Goal: Information Seeking & Learning: Learn about a topic

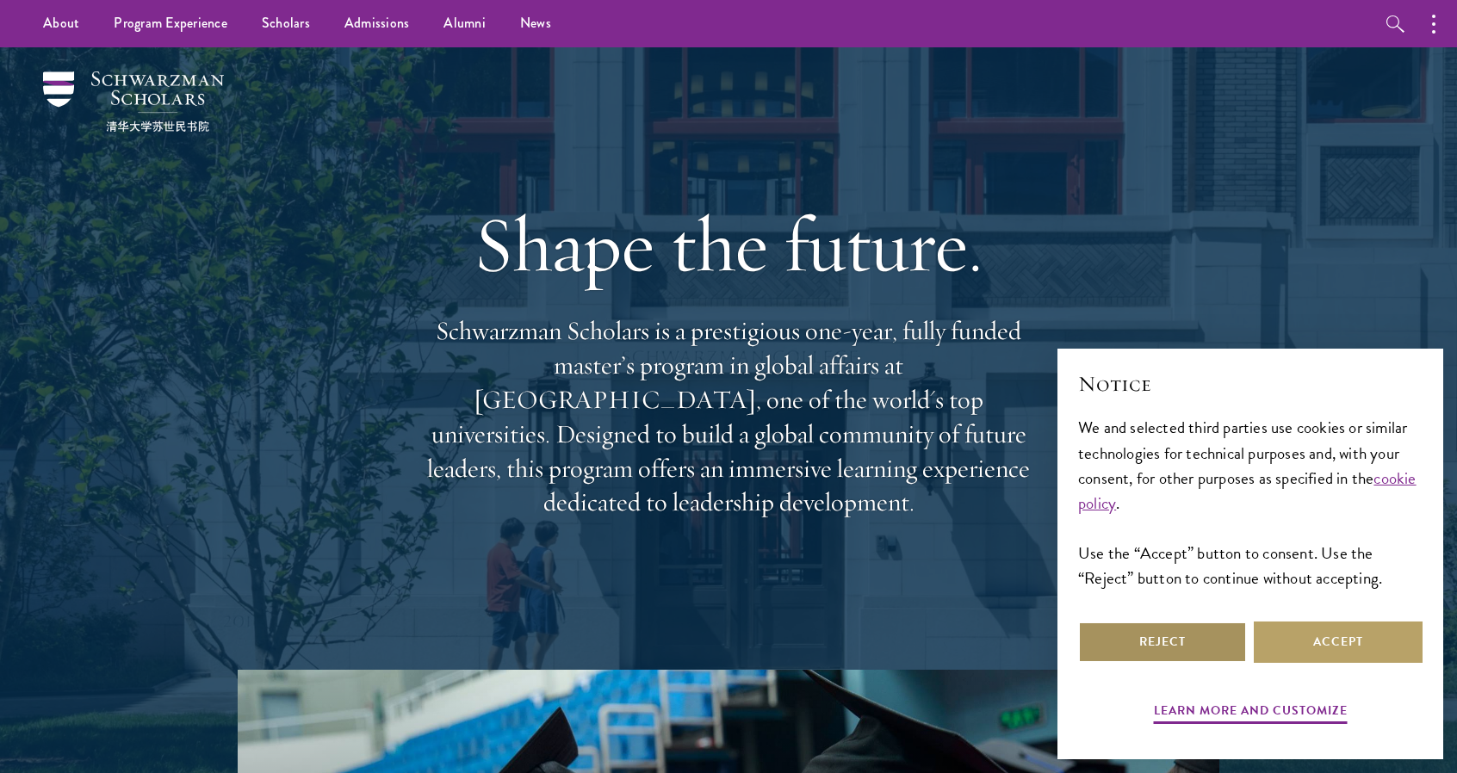
click at [1187, 642] on button "Reject" at bounding box center [1162, 642] width 169 height 41
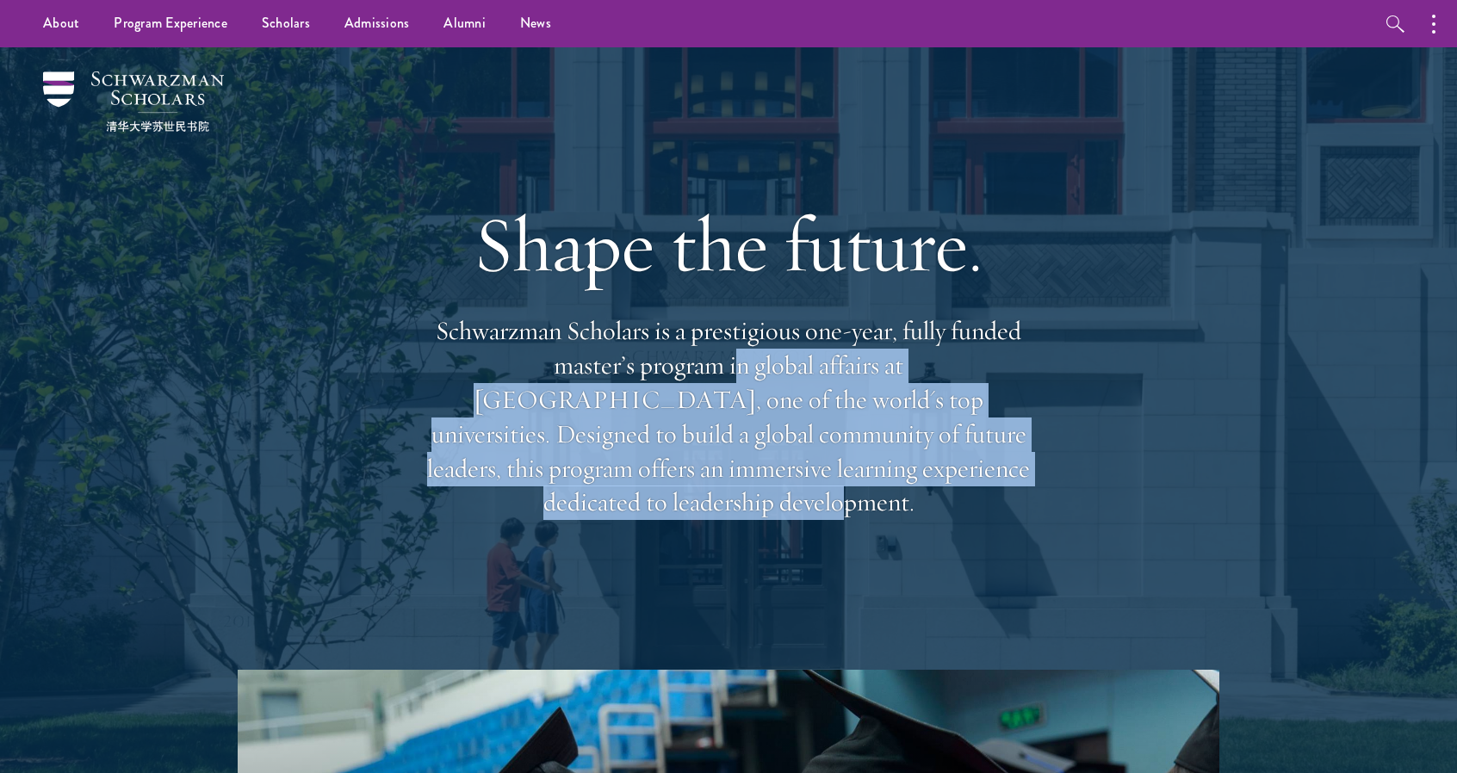
drag, startPoint x: 926, startPoint y: 491, endPoint x: 611, endPoint y: 377, distance: 334.2
click at [611, 377] on p "Schwarzman Scholars is a prestigious one-year, fully funded master’s program in…" at bounding box center [728, 417] width 620 height 206
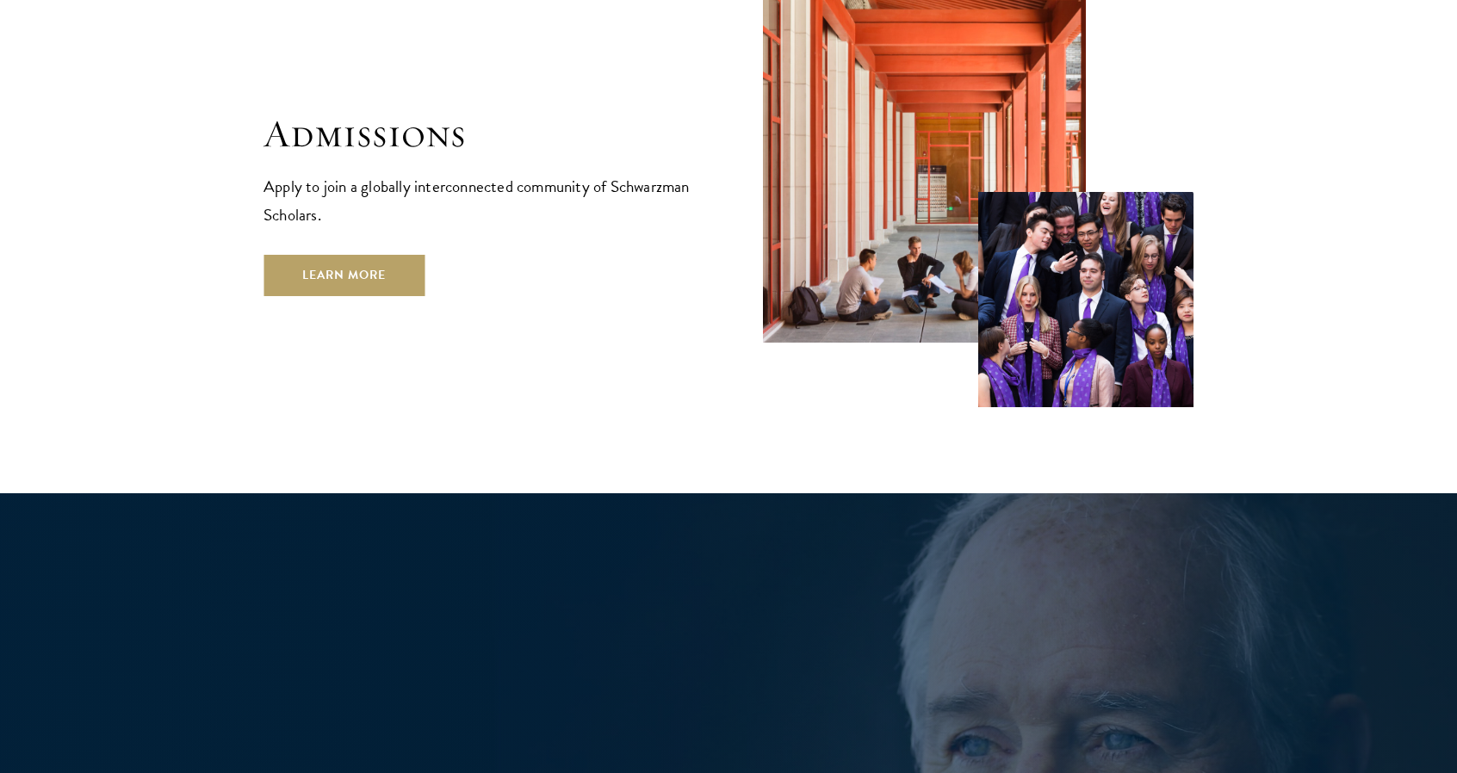
scroll to position [3003, 0]
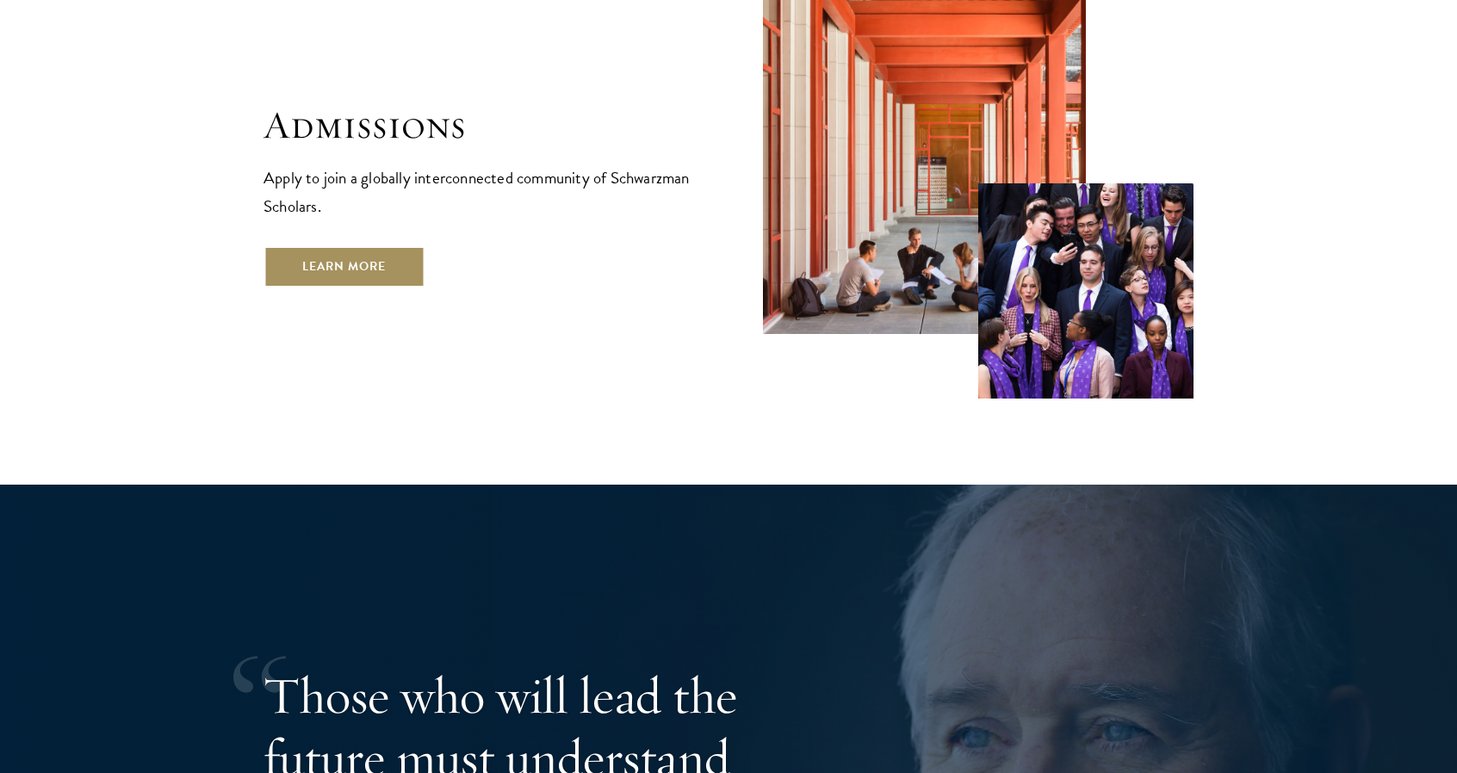
click at [314, 246] on link "Learn More" at bounding box center [343, 266] width 161 height 41
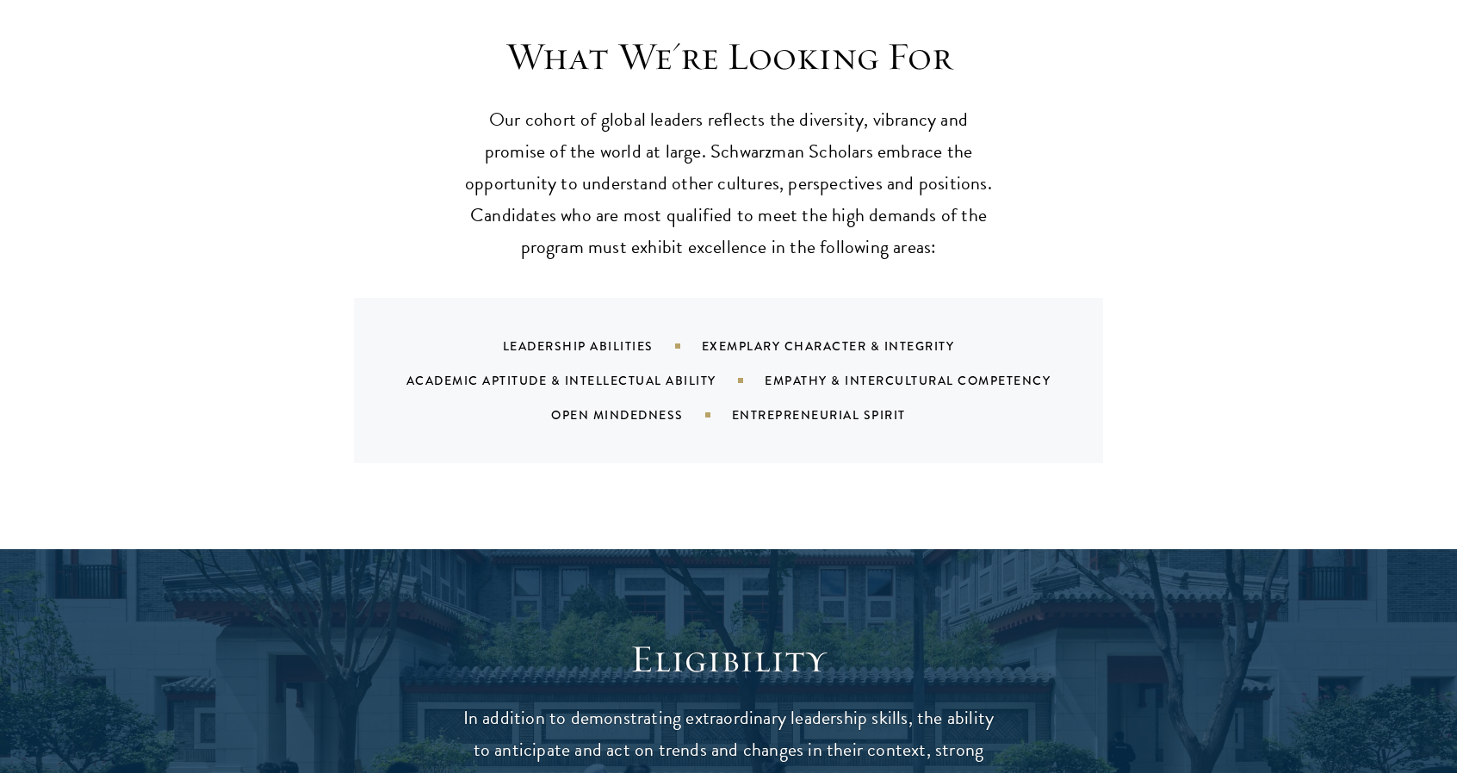
scroll to position [2055, 0]
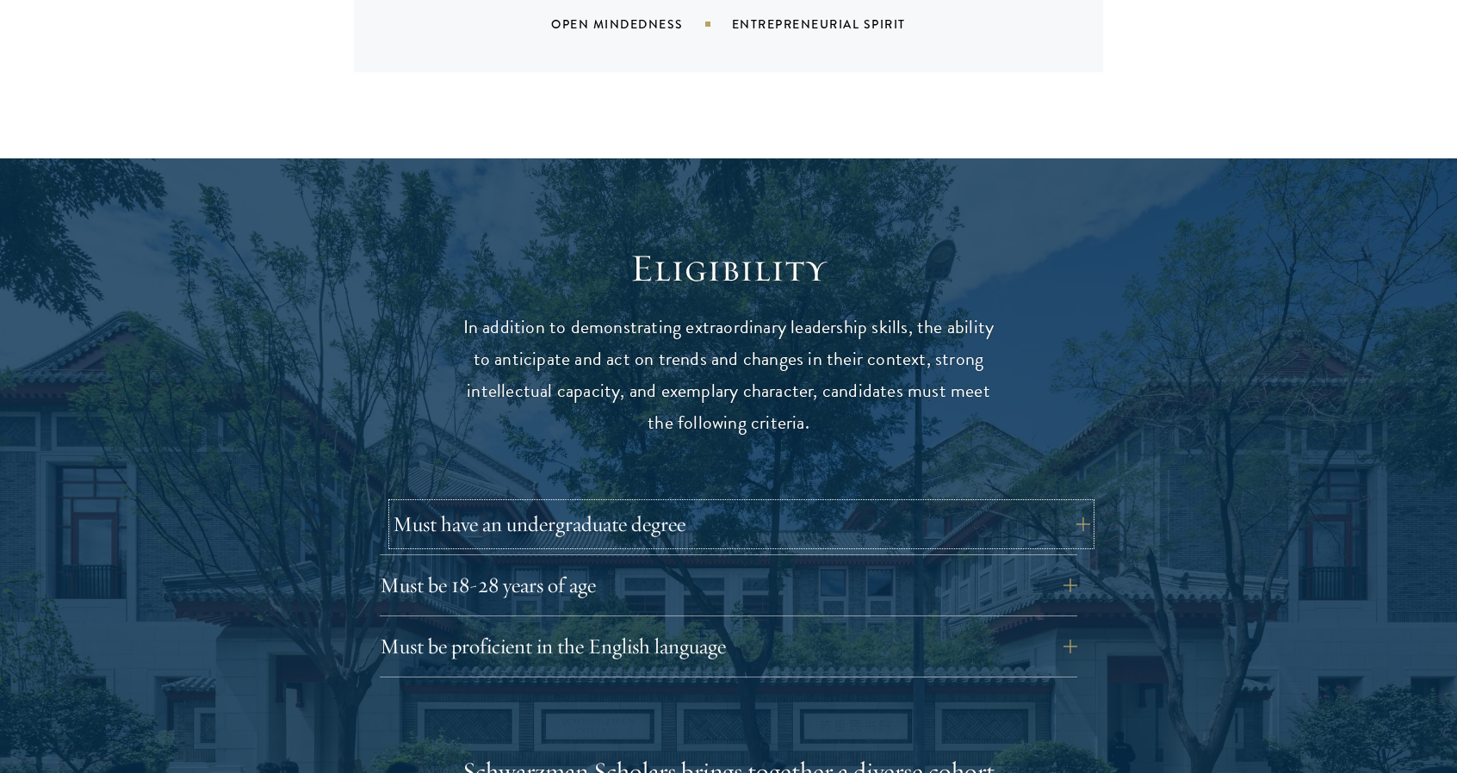
click at [710, 504] on button "Must have an undergraduate degree" at bounding box center [741, 524] width 697 height 41
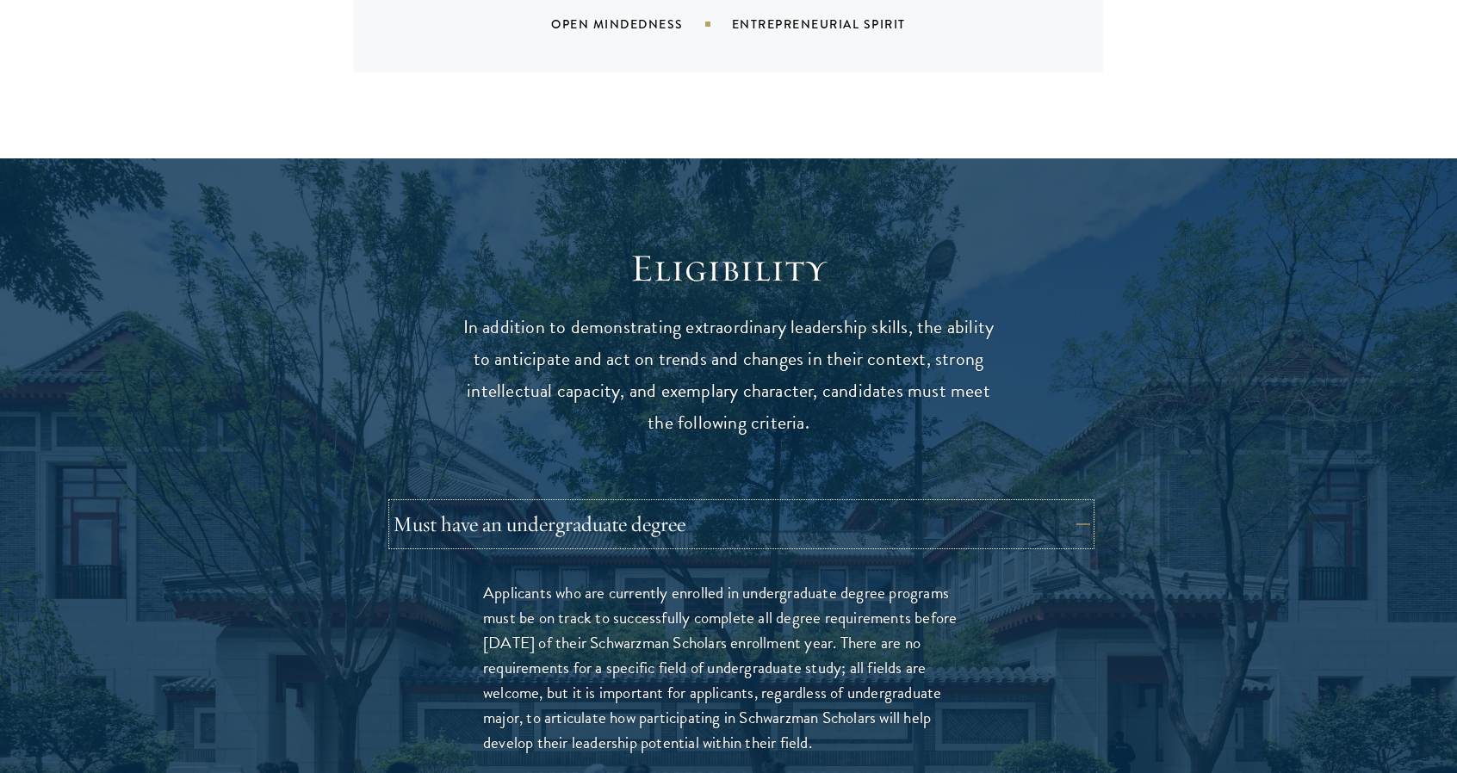
scroll to position [2256, 0]
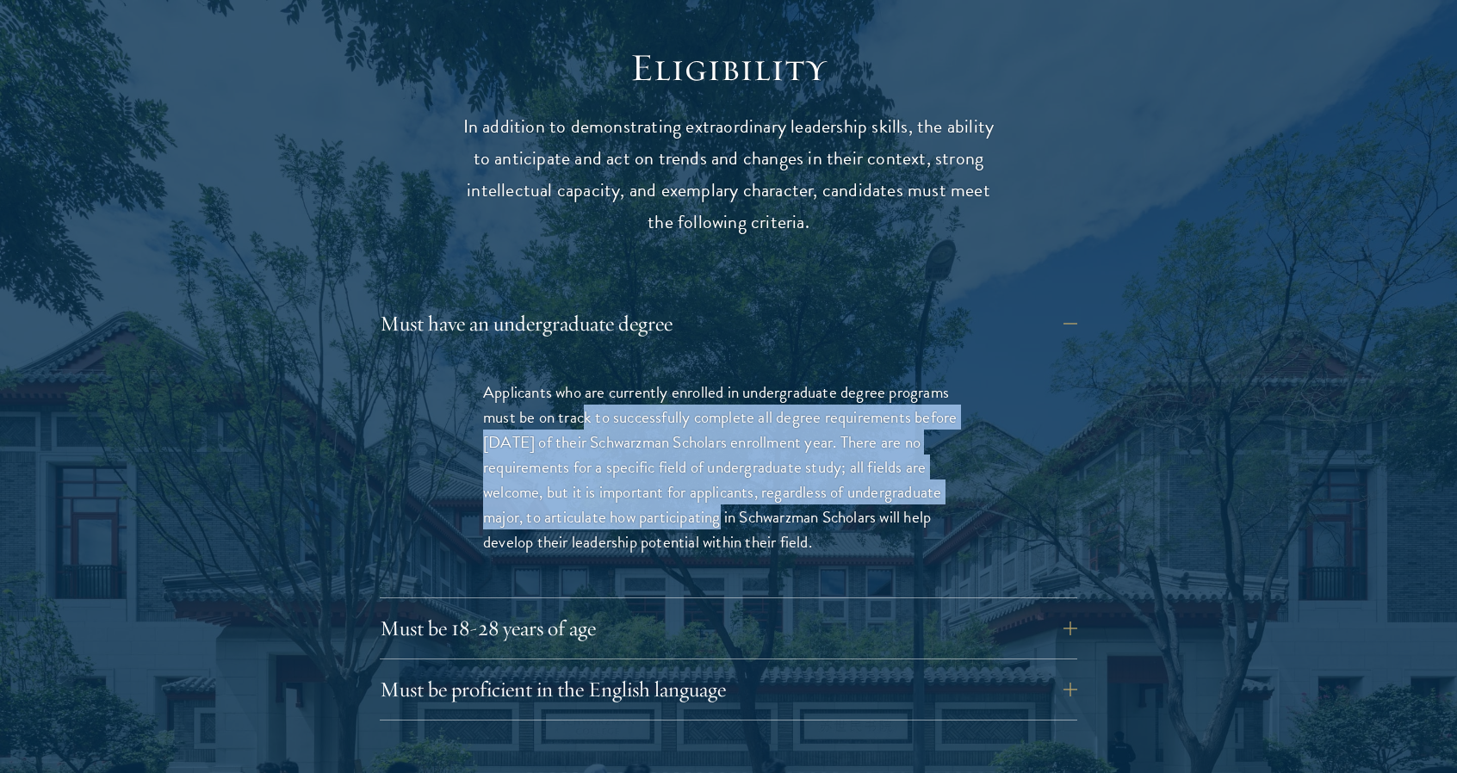
drag, startPoint x: 710, startPoint y: 490, endPoint x: 587, endPoint y: 392, distance: 156.8
click at [587, 392] on p "Applicants who are currently enrolled in undergraduate degree programs must be …" at bounding box center [728, 467] width 491 height 175
drag, startPoint x: 587, startPoint y: 392, endPoint x: 739, endPoint y: 476, distance: 173.5
click at [739, 476] on p "Applicants who are currently enrolled in undergraduate degree programs must be …" at bounding box center [728, 467] width 491 height 175
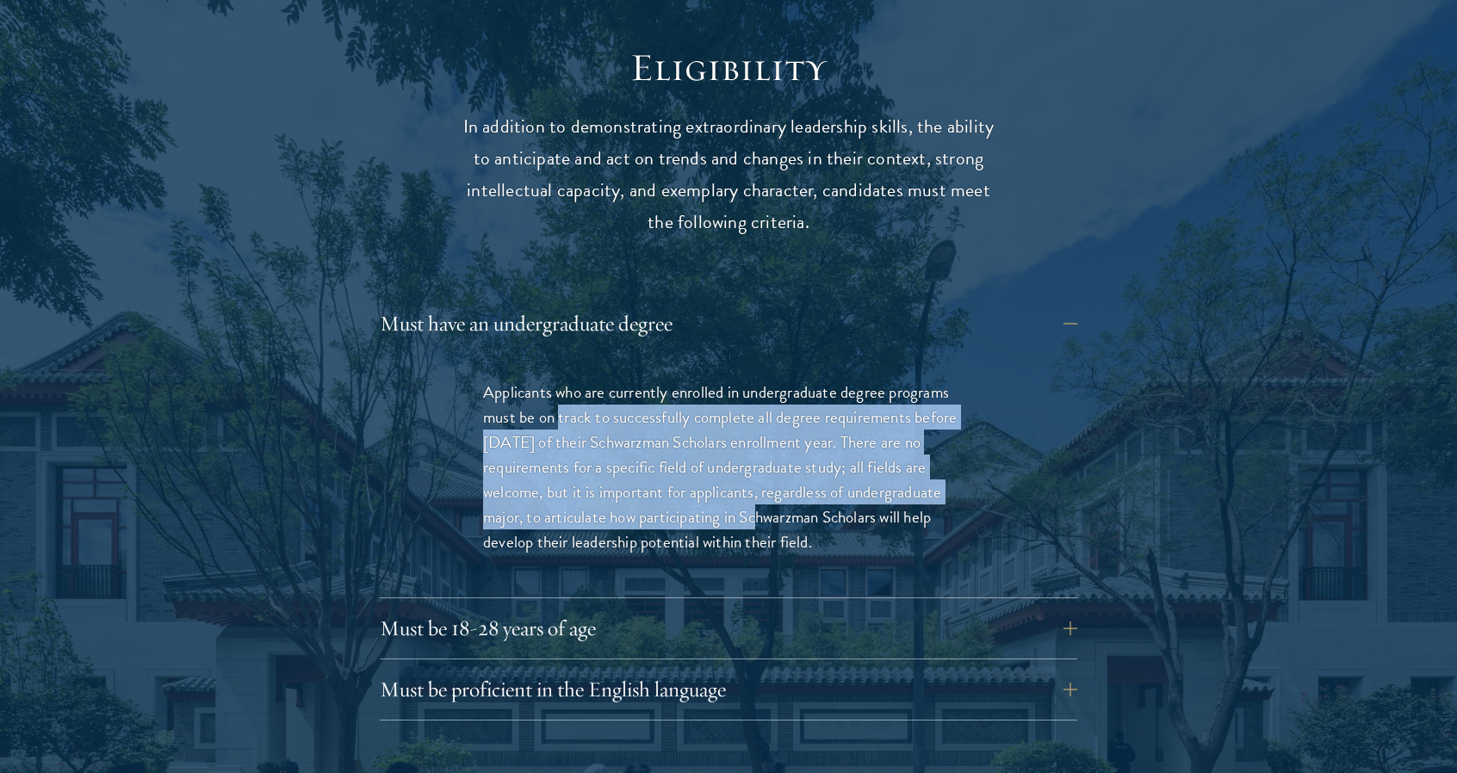
click at [739, 476] on p "Applicants who are currently enrolled in undergraduate degree programs must be …" at bounding box center [728, 467] width 491 height 175
drag, startPoint x: 739, startPoint y: 476, endPoint x: 604, endPoint y: 390, distance: 160.3
click at [604, 390] on p "Applicants who are currently enrolled in undergraduate degree programs must be …" at bounding box center [728, 467] width 491 height 175
drag, startPoint x: 604, startPoint y: 390, endPoint x: 741, endPoint y: 479, distance: 163.1
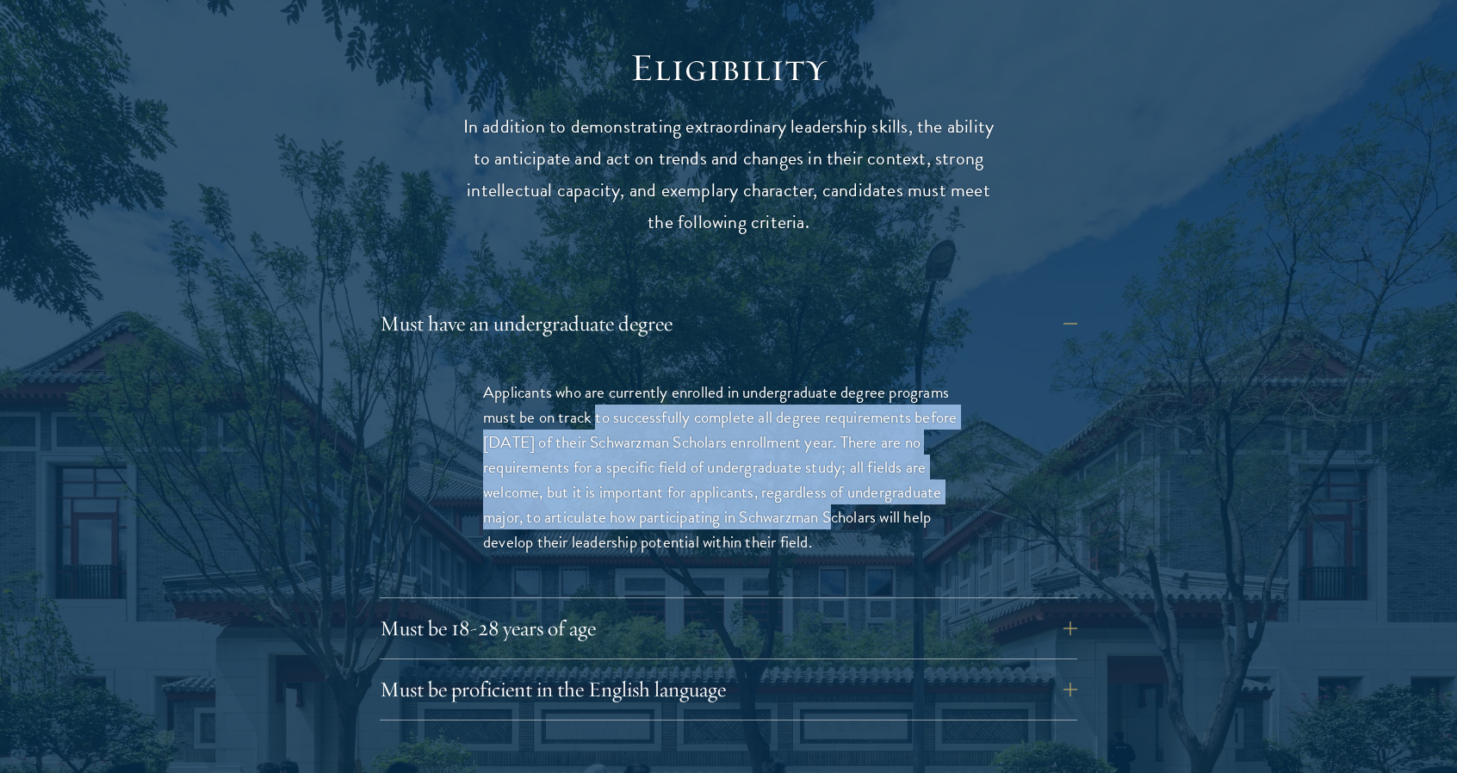
click at [741, 479] on p "Applicants who are currently enrolled in undergraduate degree programs must be …" at bounding box center [728, 467] width 491 height 175
click at [703, 480] on p "Applicants who are currently enrolled in undergraduate degree programs must be …" at bounding box center [728, 467] width 491 height 175
drag, startPoint x: 703, startPoint y: 480, endPoint x: 598, endPoint y: 376, distance: 148.0
click at [598, 380] on p "Applicants who are currently enrolled in undergraduate degree programs must be …" at bounding box center [728, 467] width 491 height 175
click at [661, 454] on p "Applicants who are currently enrolled in undergraduate degree programs must be …" at bounding box center [728, 467] width 491 height 175
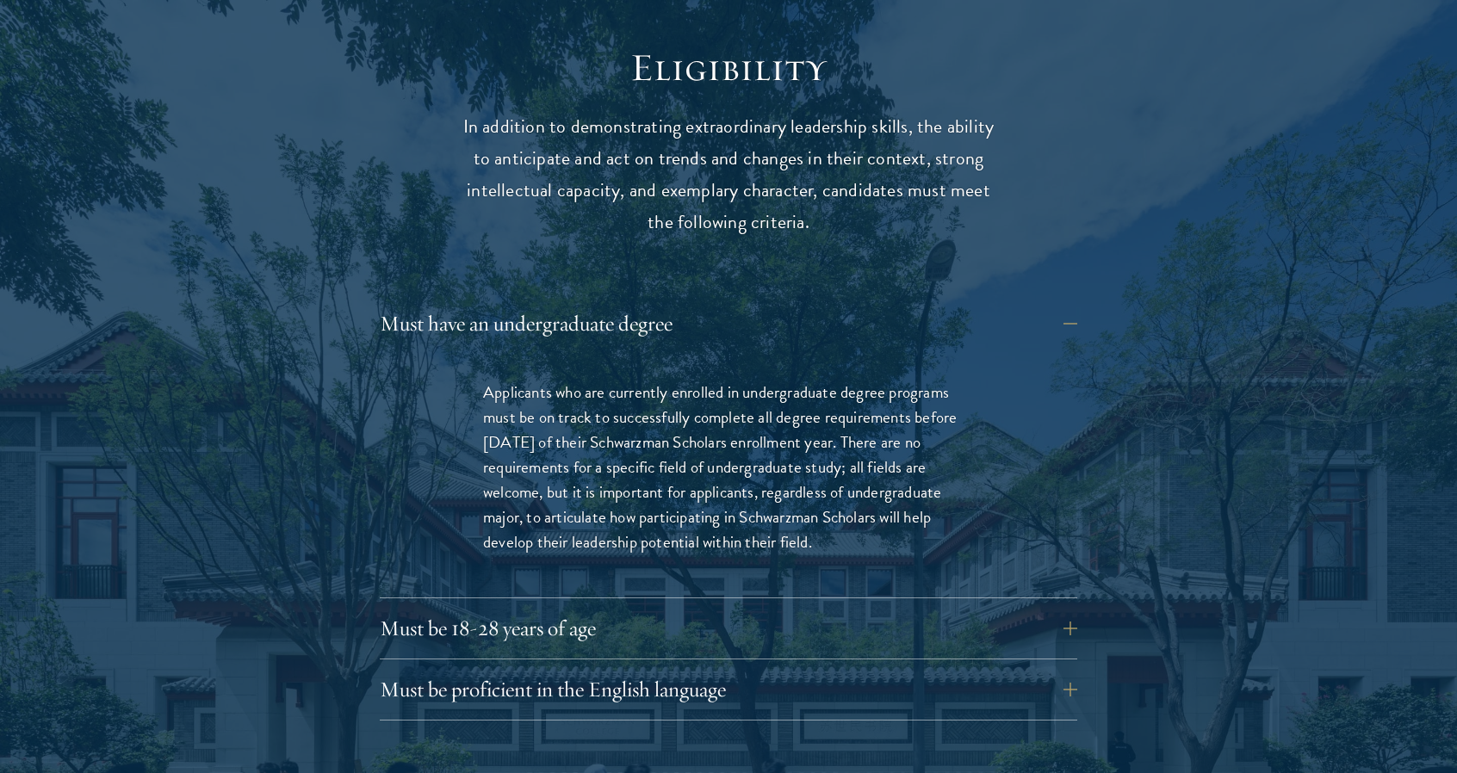
scroll to position [2470, 0]
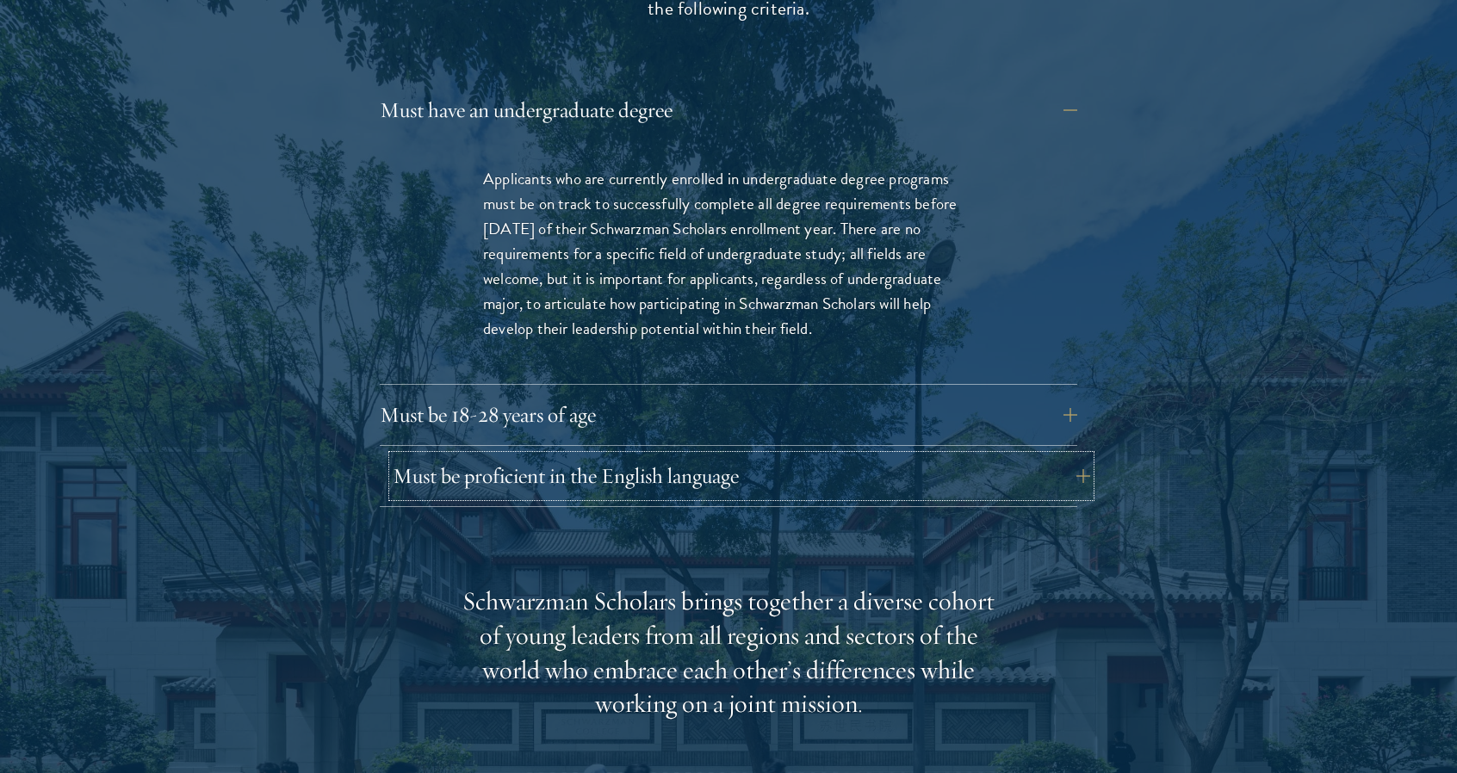
click at [683, 455] on button "Must be proficient in the English language" at bounding box center [741, 475] width 697 height 41
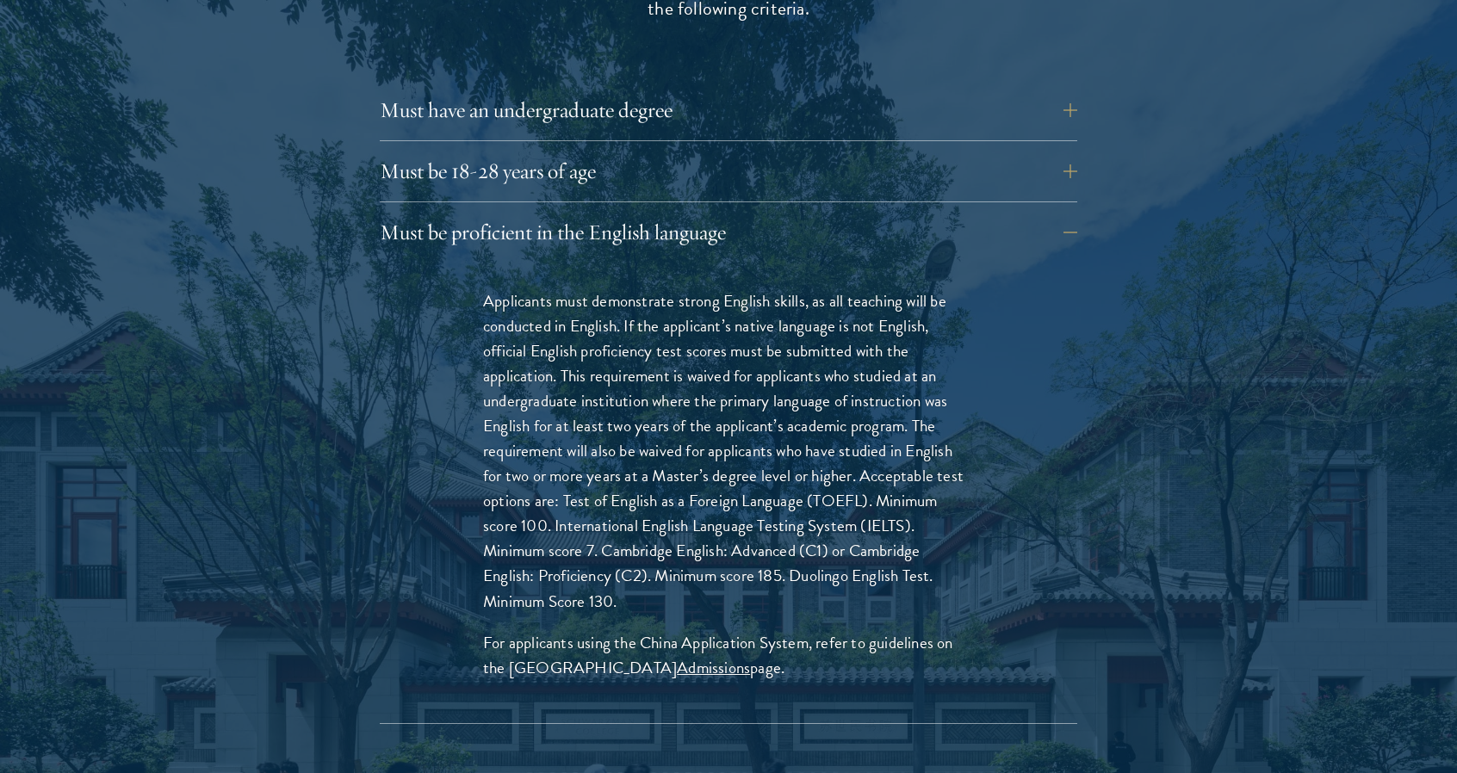
drag, startPoint x: 703, startPoint y: 378, endPoint x: 704, endPoint y: 394, distance: 15.5
click at [704, 394] on p "Applicants must demonstrate strong English skills, as all teaching will be cond…" at bounding box center [728, 450] width 491 height 325
click at [666, 151] on button "Must be 18-28 years of age" at bounding box center [741, 171] width 697 height 41
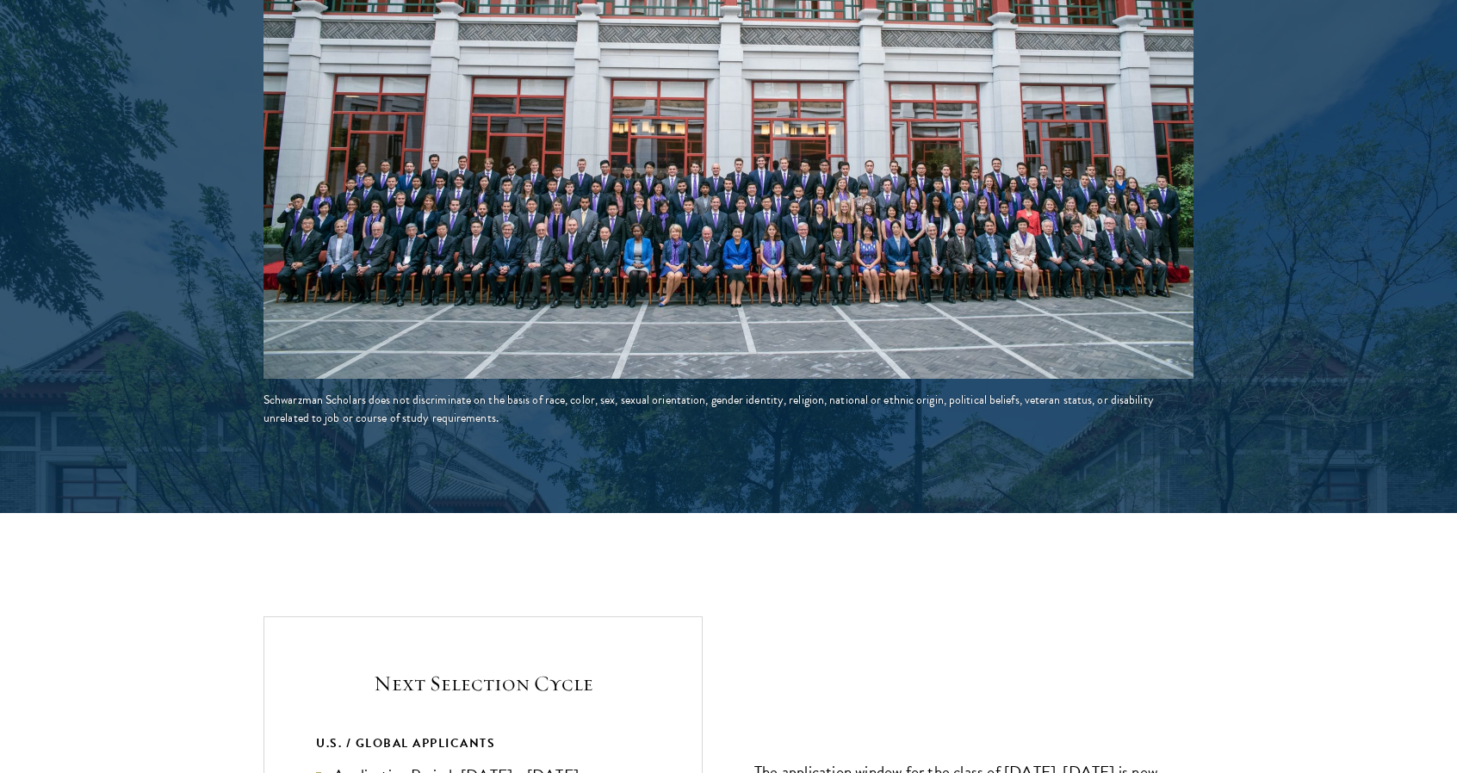
scroll to position [3630, 0]
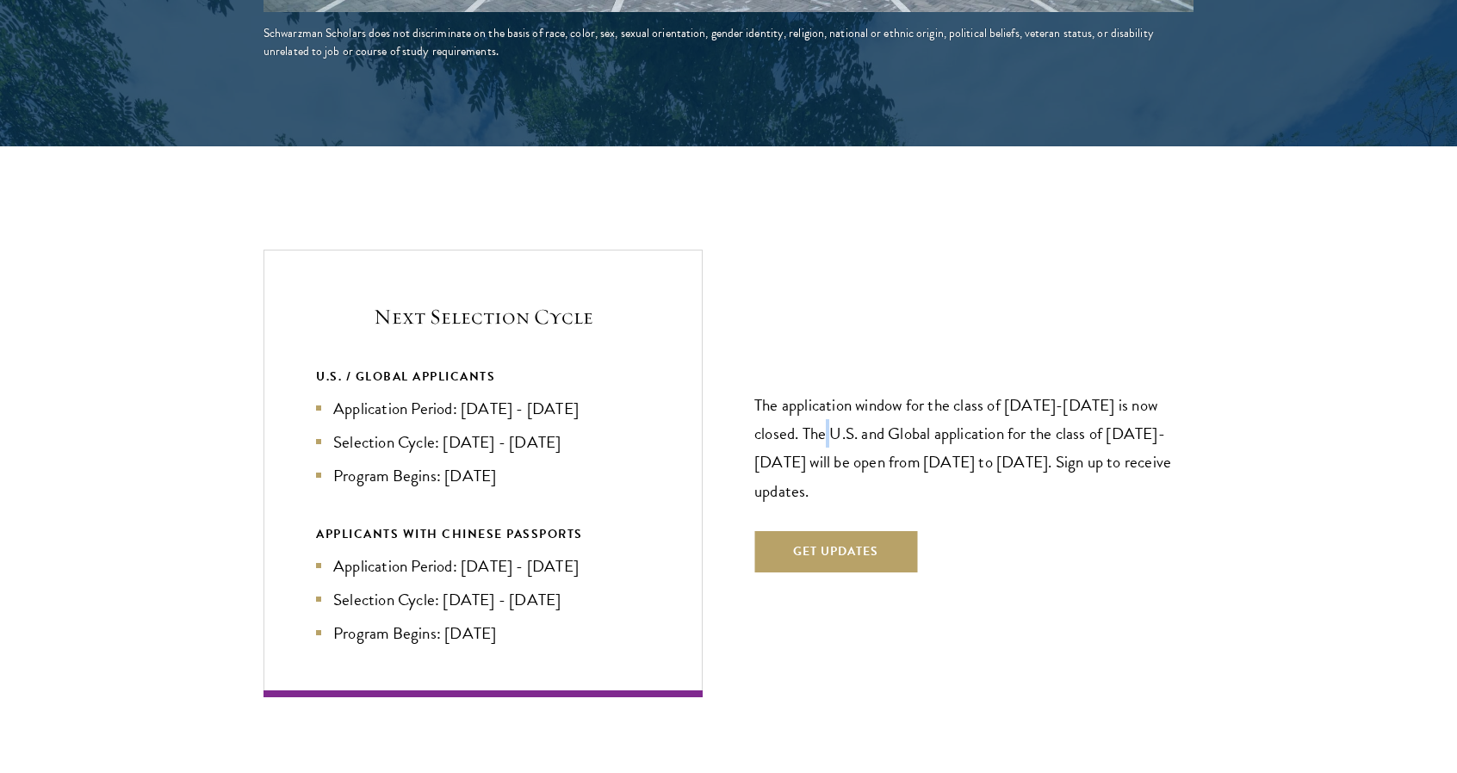
drag, startPoint x: 803, startPoint y: 398, endPoint x: 810, endPoint y: 407, distance: 12.2
click at [810, 407] on p "The application window for the class of [DATE]-[DATE] is now closed. The U.S. a…" at bounding box center [973, 448] width 439 height 114
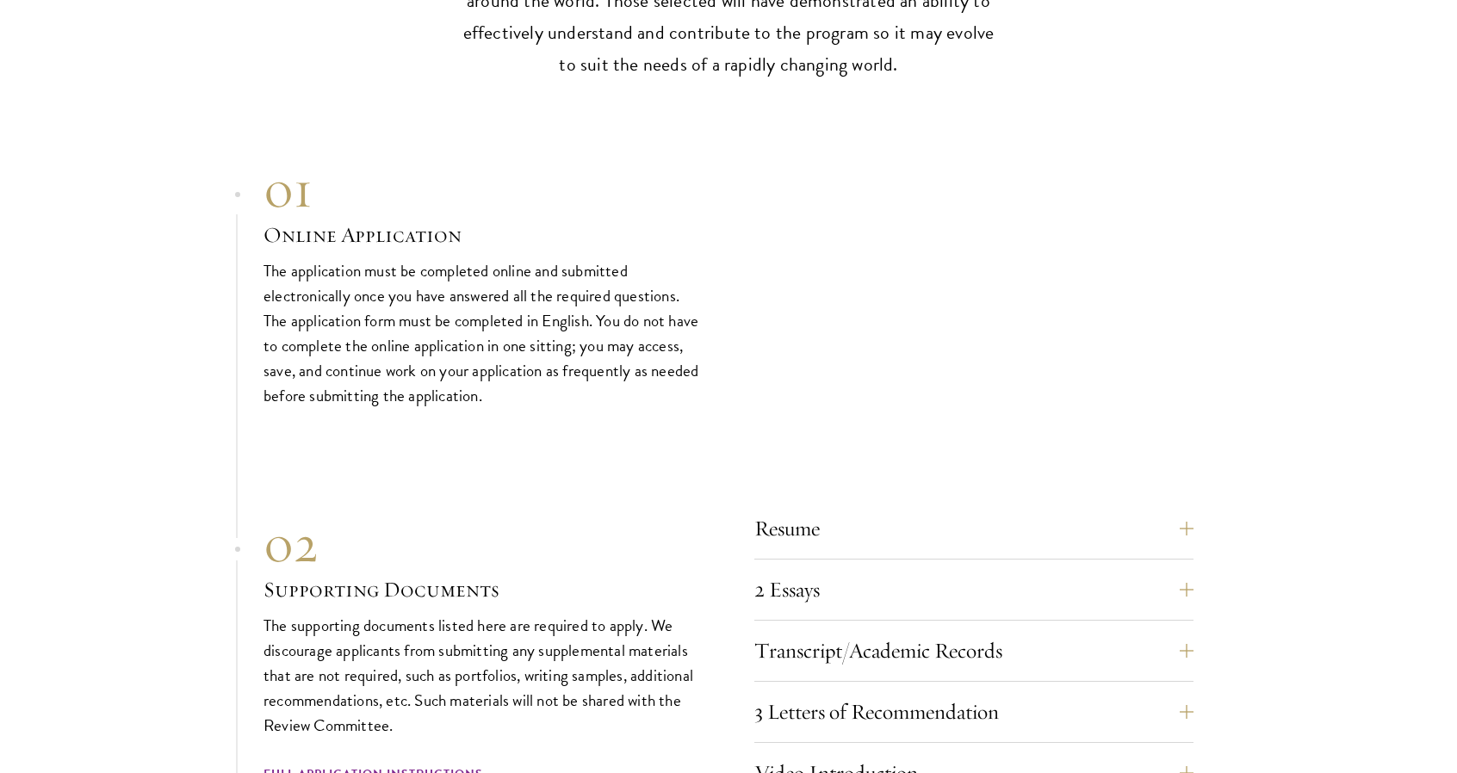
scroll to position [5159, 0]
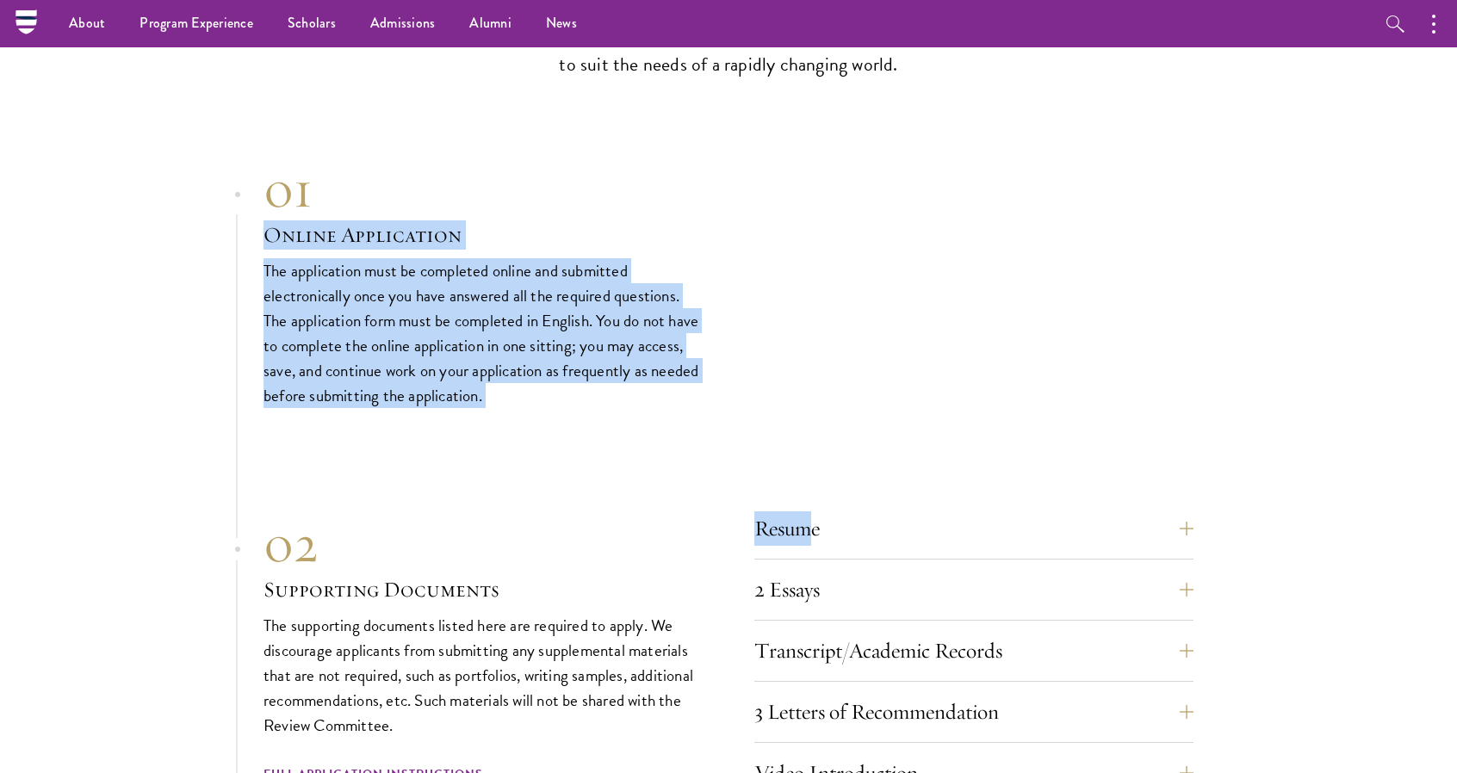
drag, startPoint x: 810, startPoint y: 407, endPoint x: 883, endPoint y: 102, distance: 314.3
click at [883, 102] on div "Our Selection Process Interested candidates participate in a rigorous and thoro…" at bounding box center [728, 532] width 1457 height 1563
drag, startPoint x: 883, startPoint y: 102, endPoint x: 688, endPoint y: 346, distance: 313.1
click at [688, 346] on div "Our Selection Process Interested candidates participate in a rigorous and thoro…" at bounding box center [728, 532] width 1457 height 1563
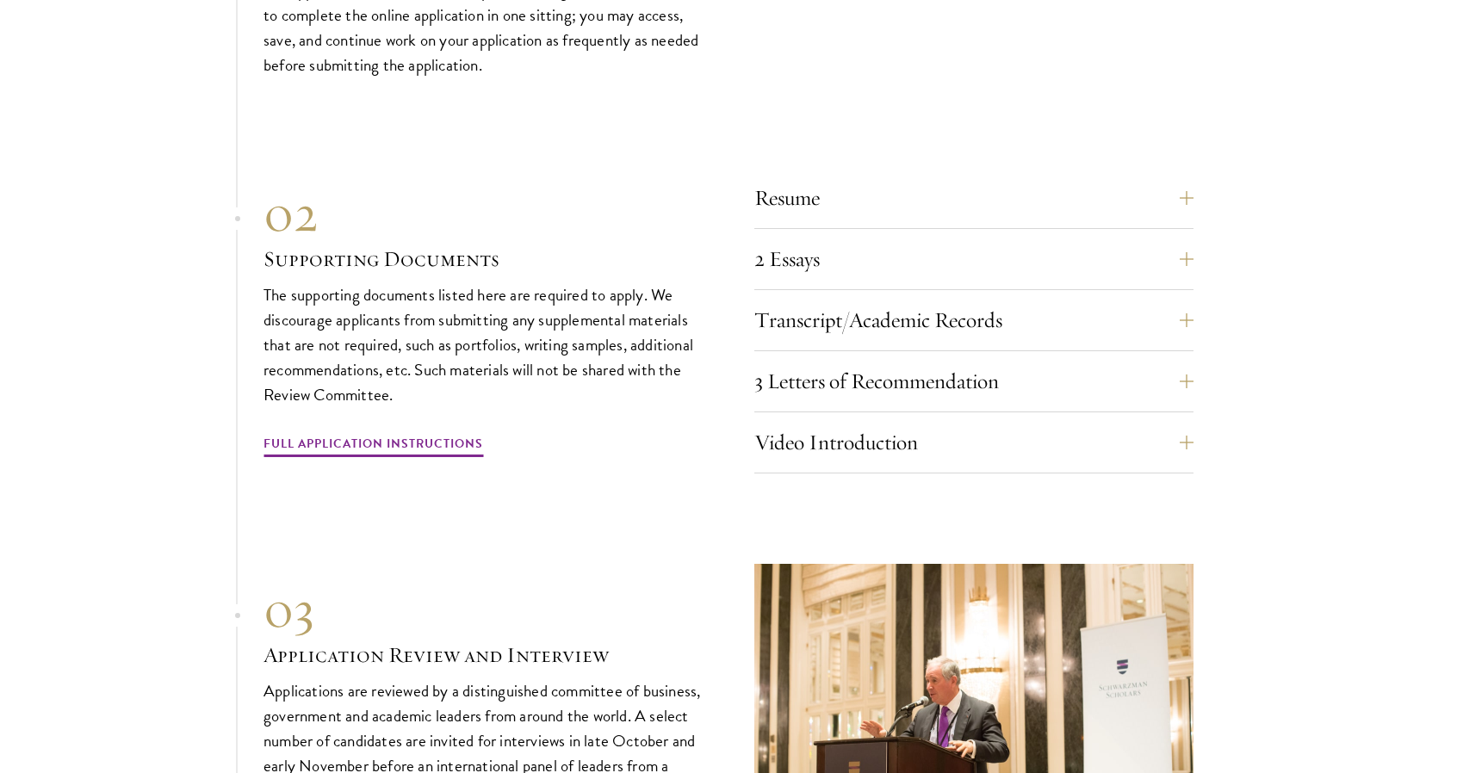
click at [596, 564] on div "03 Application Review and Interview 03 Application Review and Interview Applica…" at bounding box center [728, 729] width 930 height 330
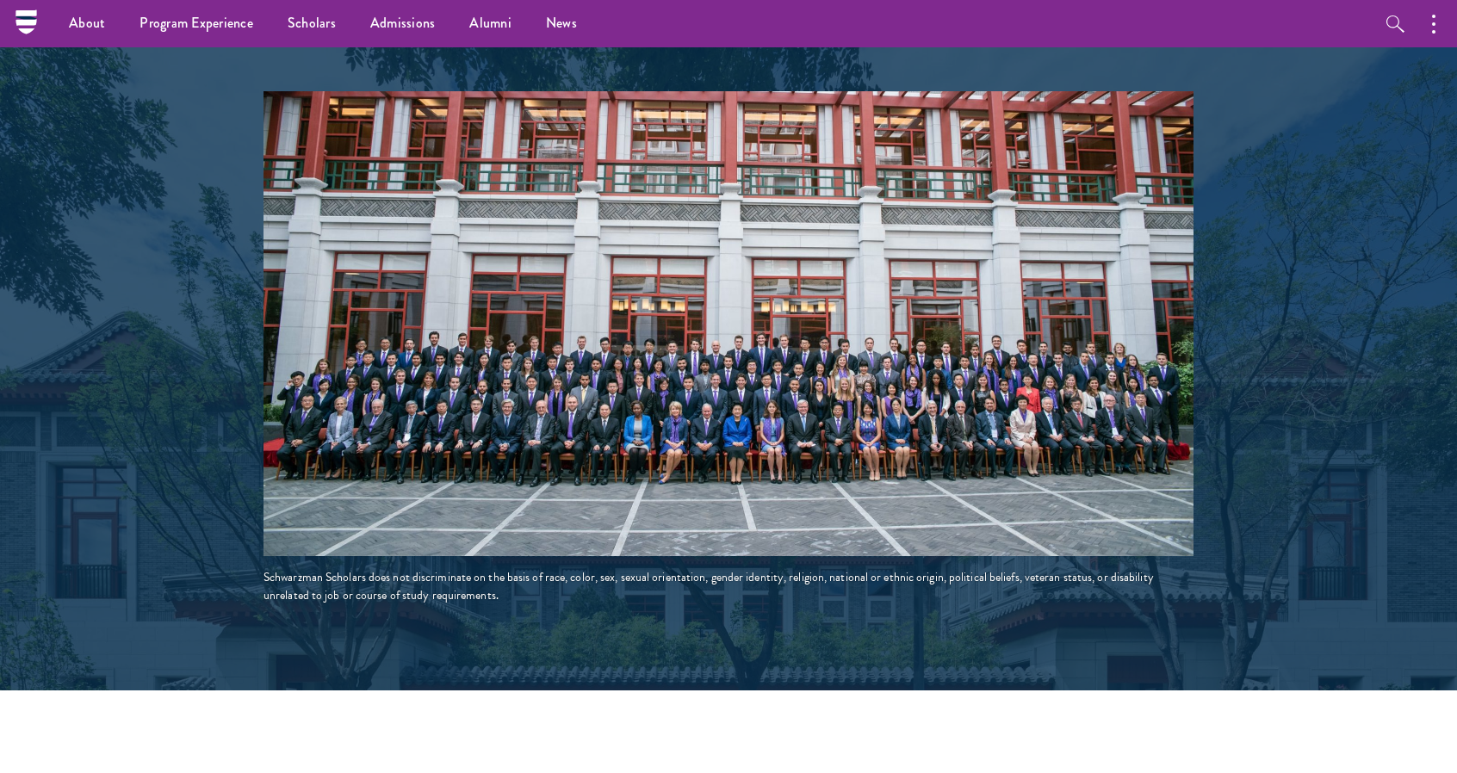
scroll to position [2640, 0]
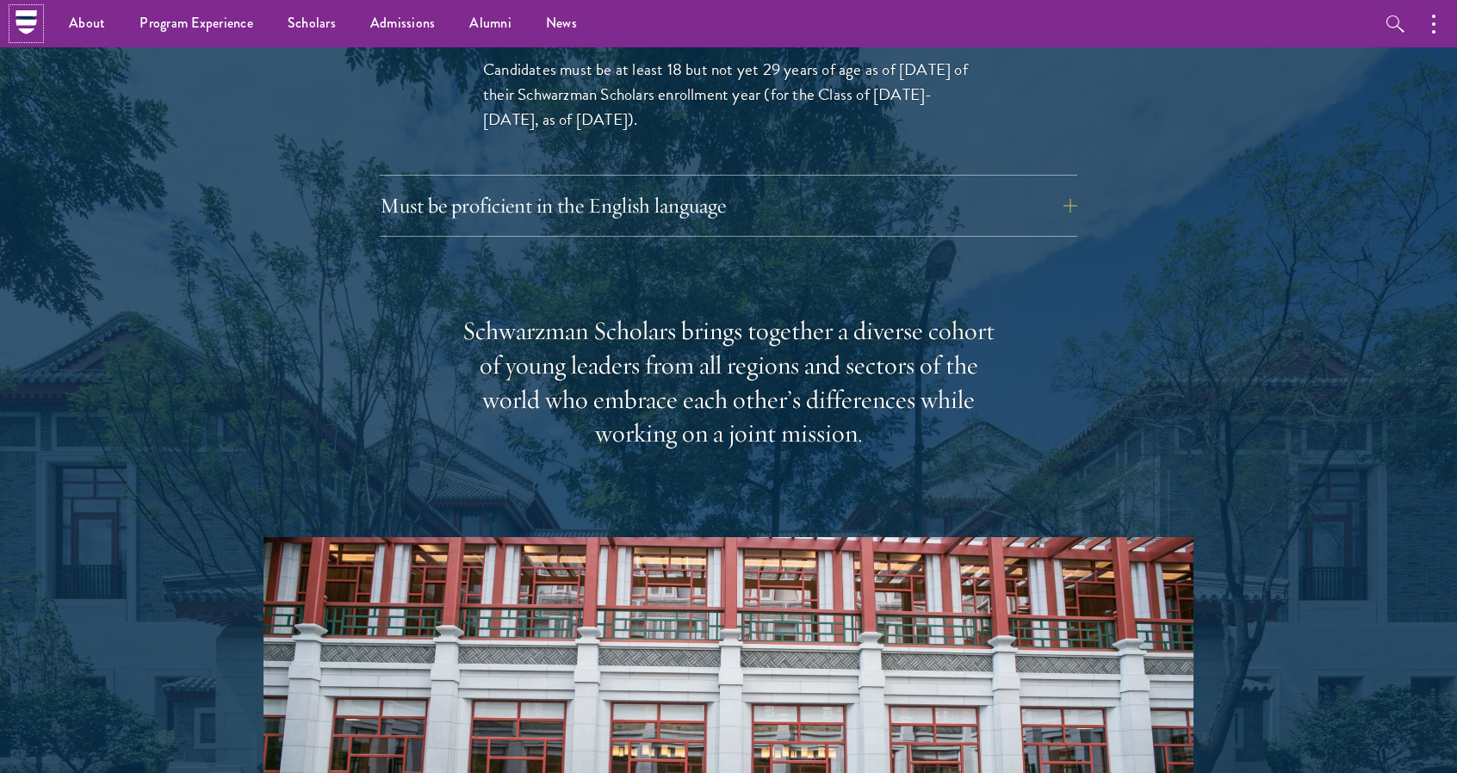
click at [20, 25] on icon at bounding box center [26, 22] width 27 height 27
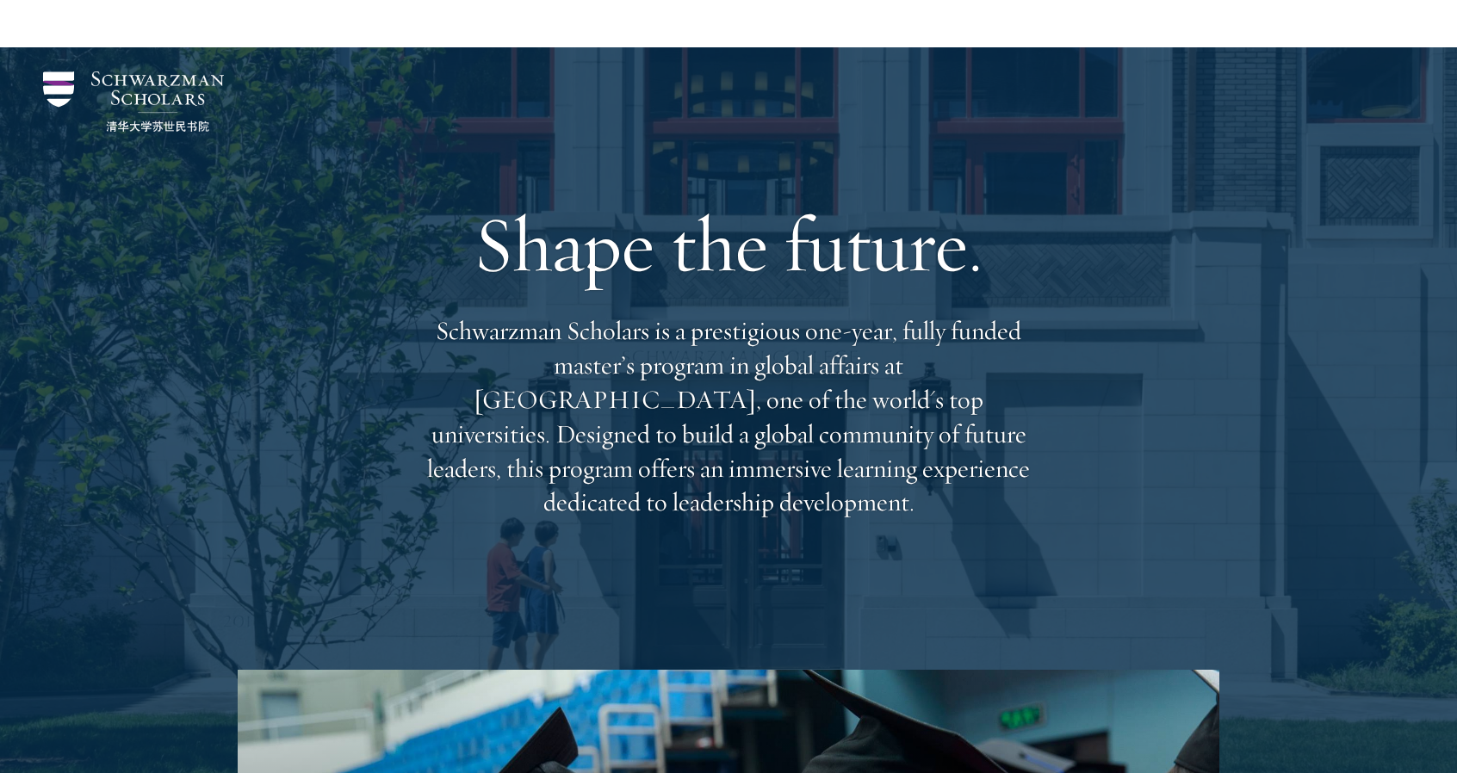
scroll to position [524, 0]
